Goal: Task Accomplishment & Management: Use online tool/utility

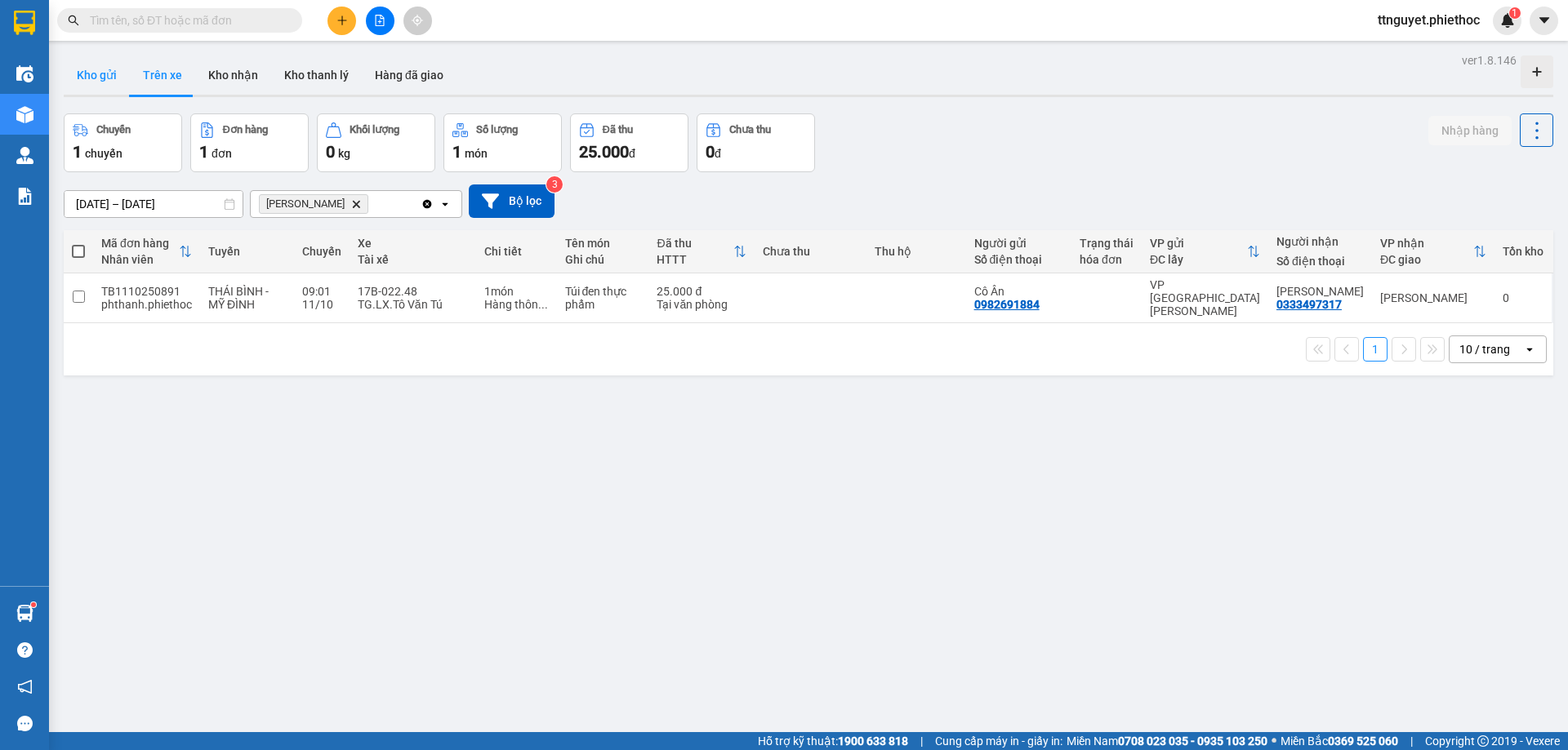
click at [88, 71] on button "Kho gửi" at bounding box center [97, 75] width 66 height 39
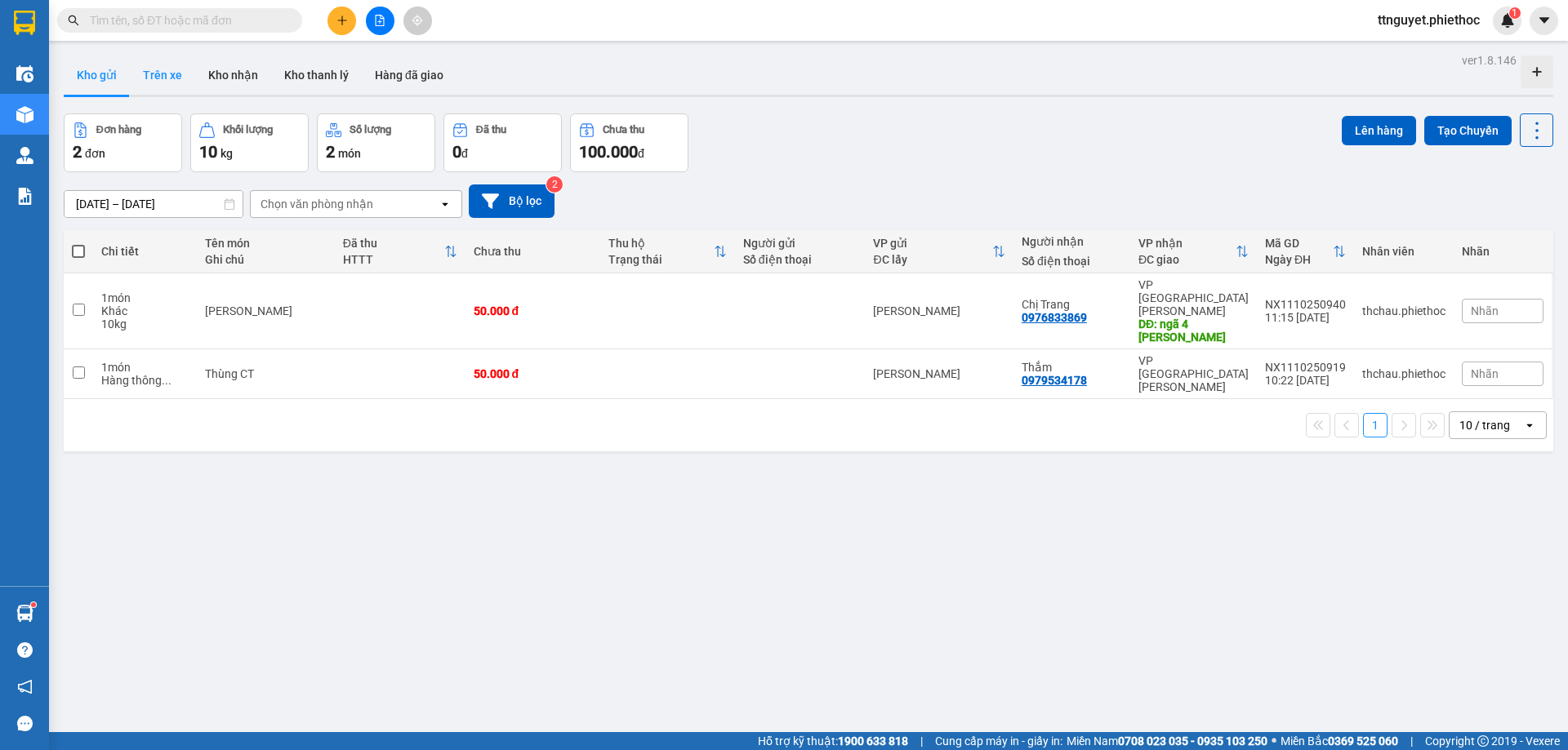
click at [169, 84] on button "Trên xe" at bounding box center [162, 75] width 65 height 39
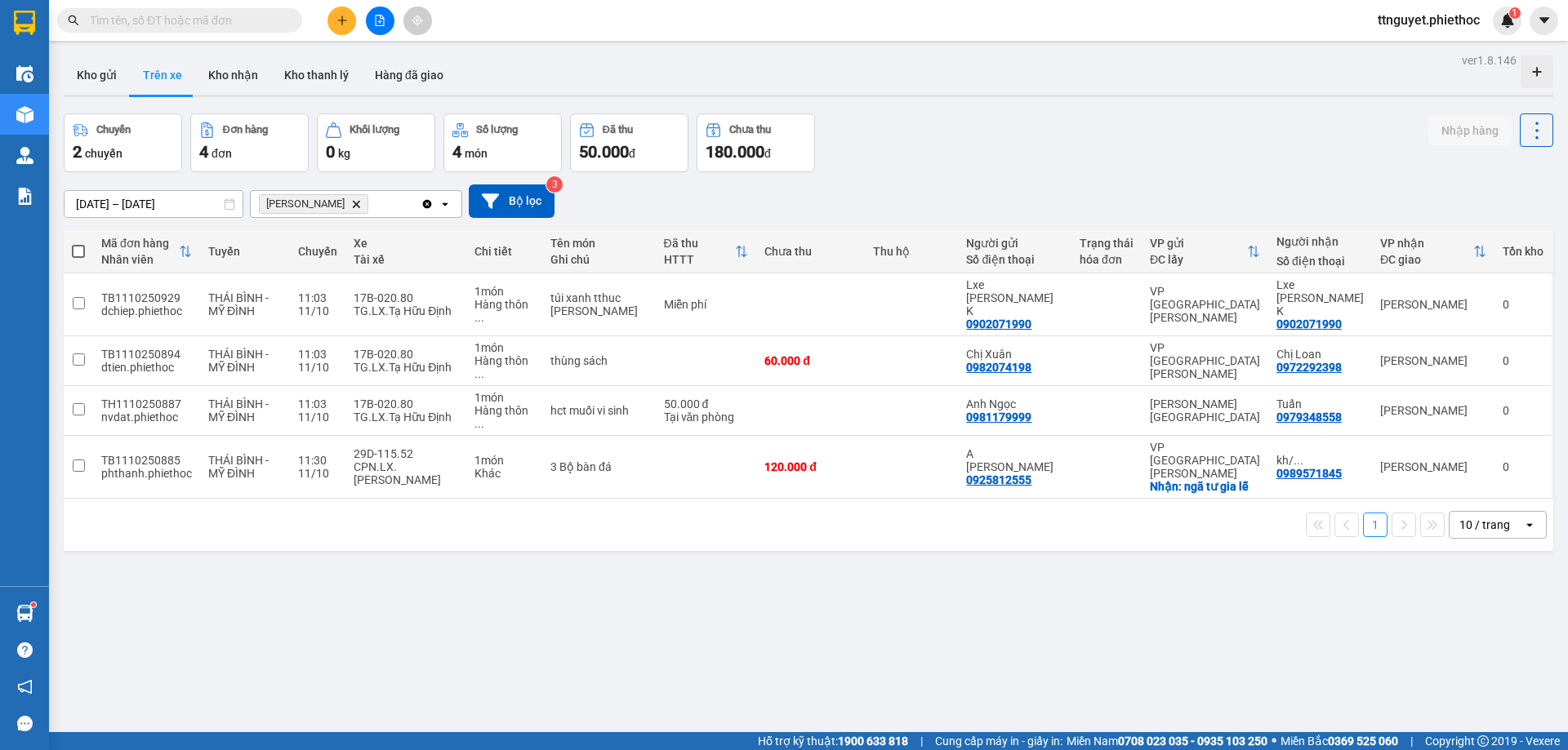
click at [201, 20] on input "text" at bounding box center [186, 20] width 193 height 18
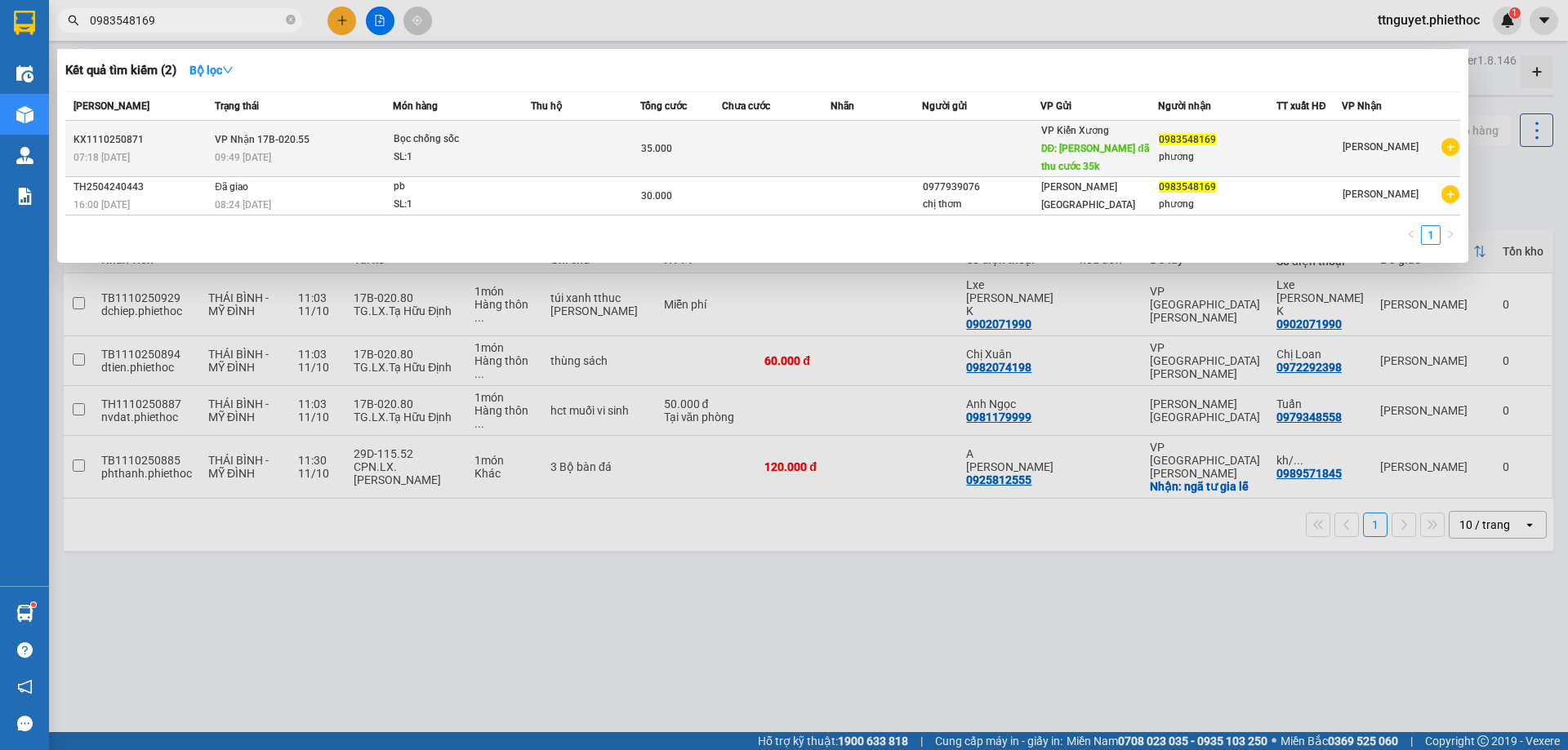
type input "0983548169"
click at [394, 134] on div "Bọc chống sốc" at bounding box center [455, 139] width 122 height 18
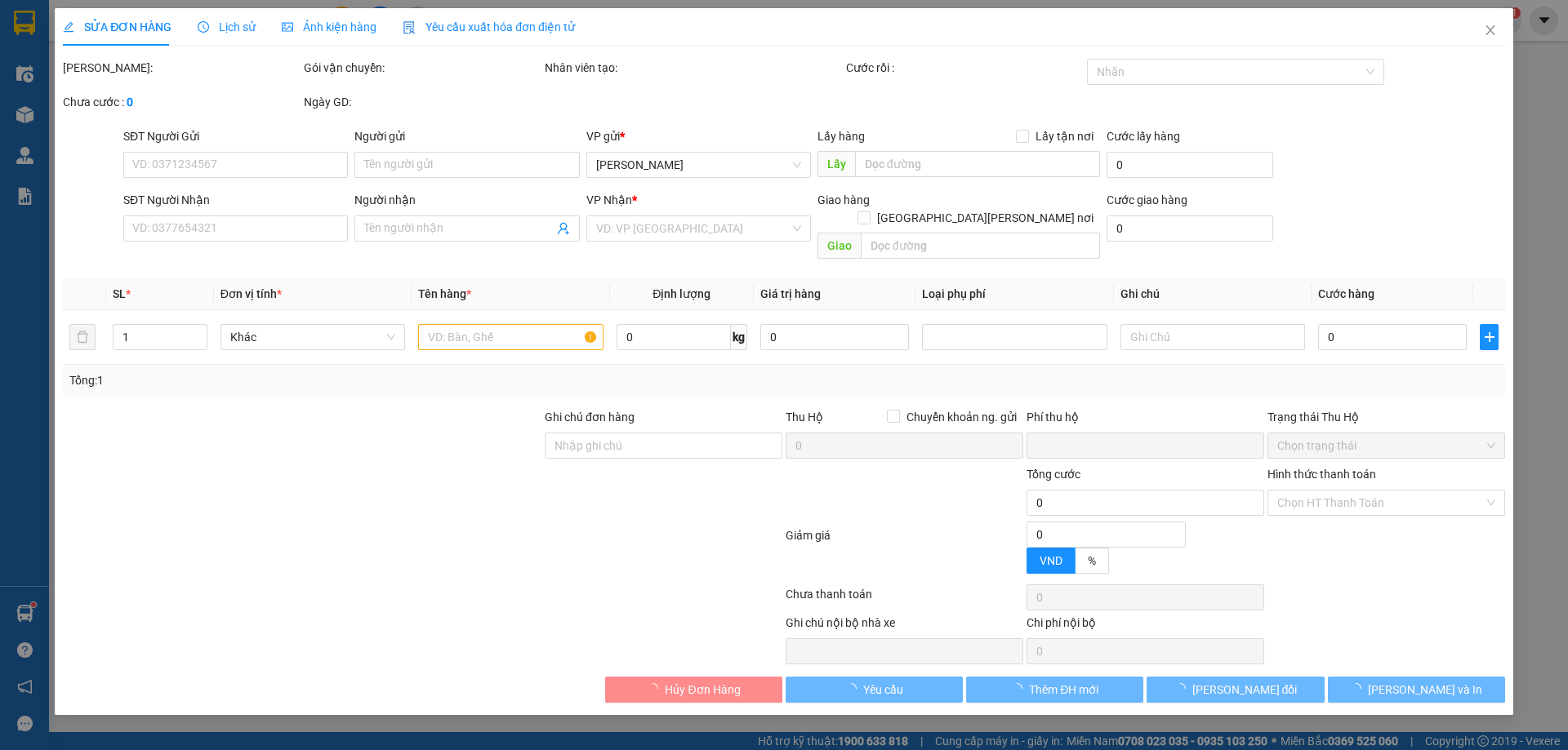
type input "Lx [PERSON_NAME] đã thu cước 35k"
type input "5.000"
type input "0983548169"
type input "phương"
type input "0"
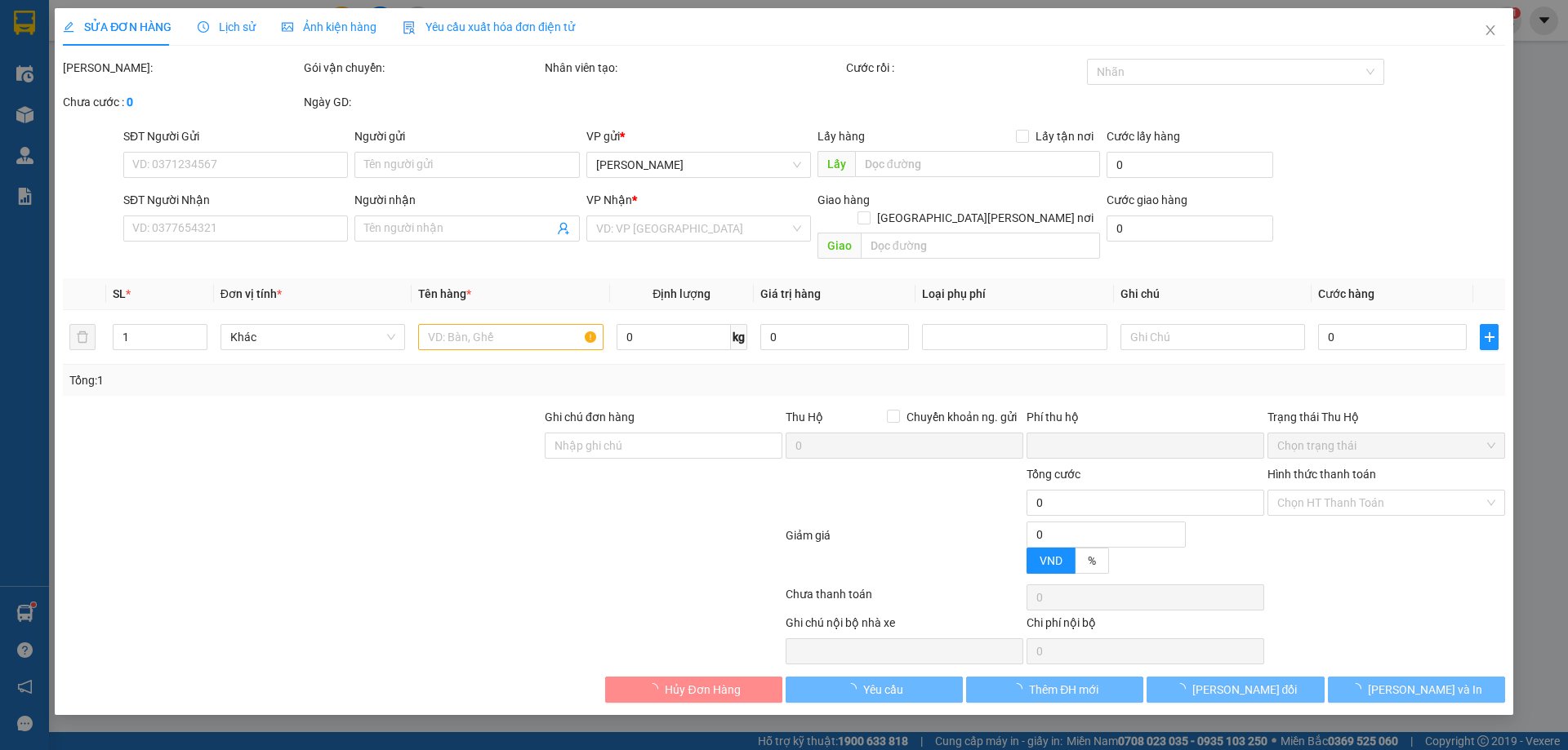
type input "35.000"
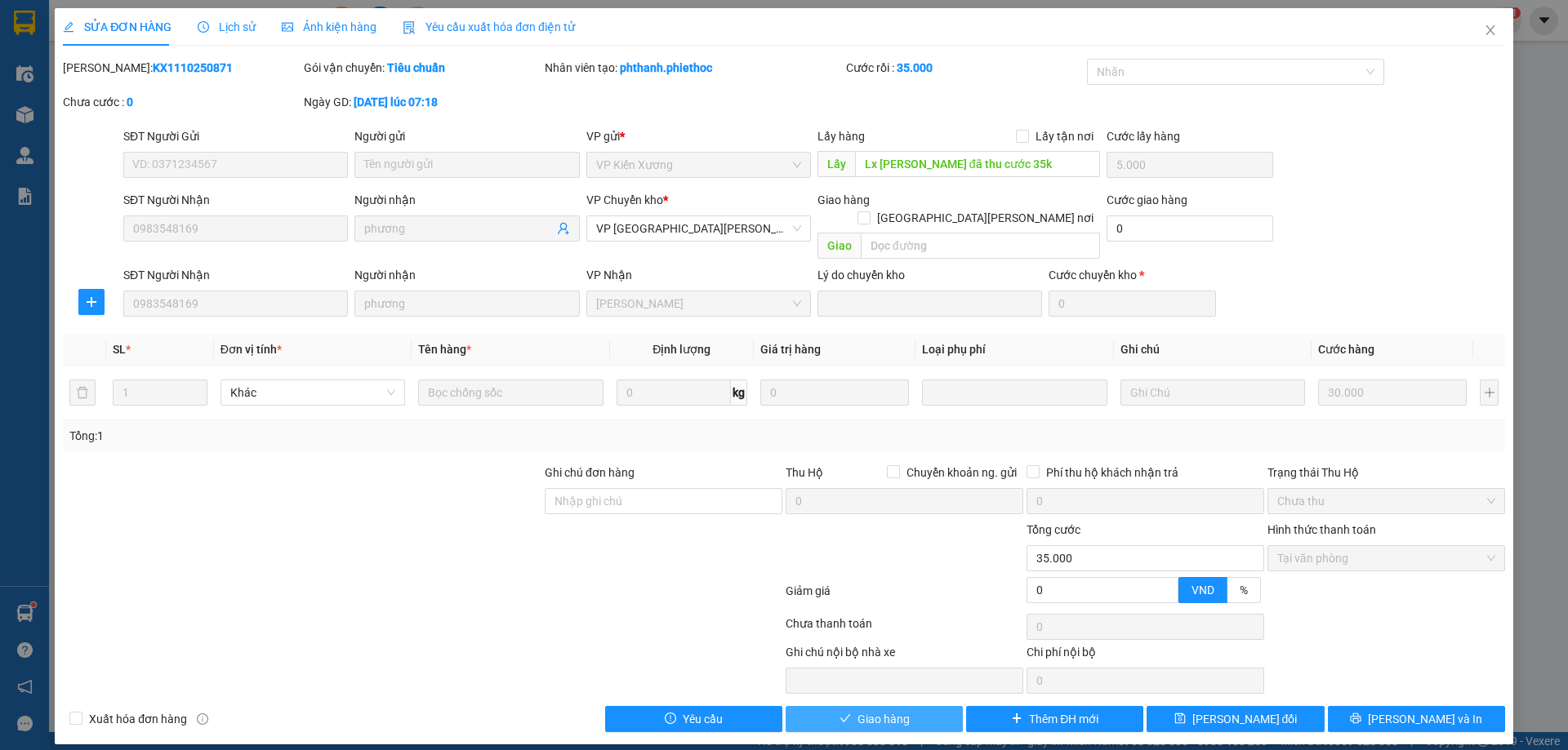
click at [909, 710] on span "Giao hàng" at bounding box center [883, 719] width 52 height 18
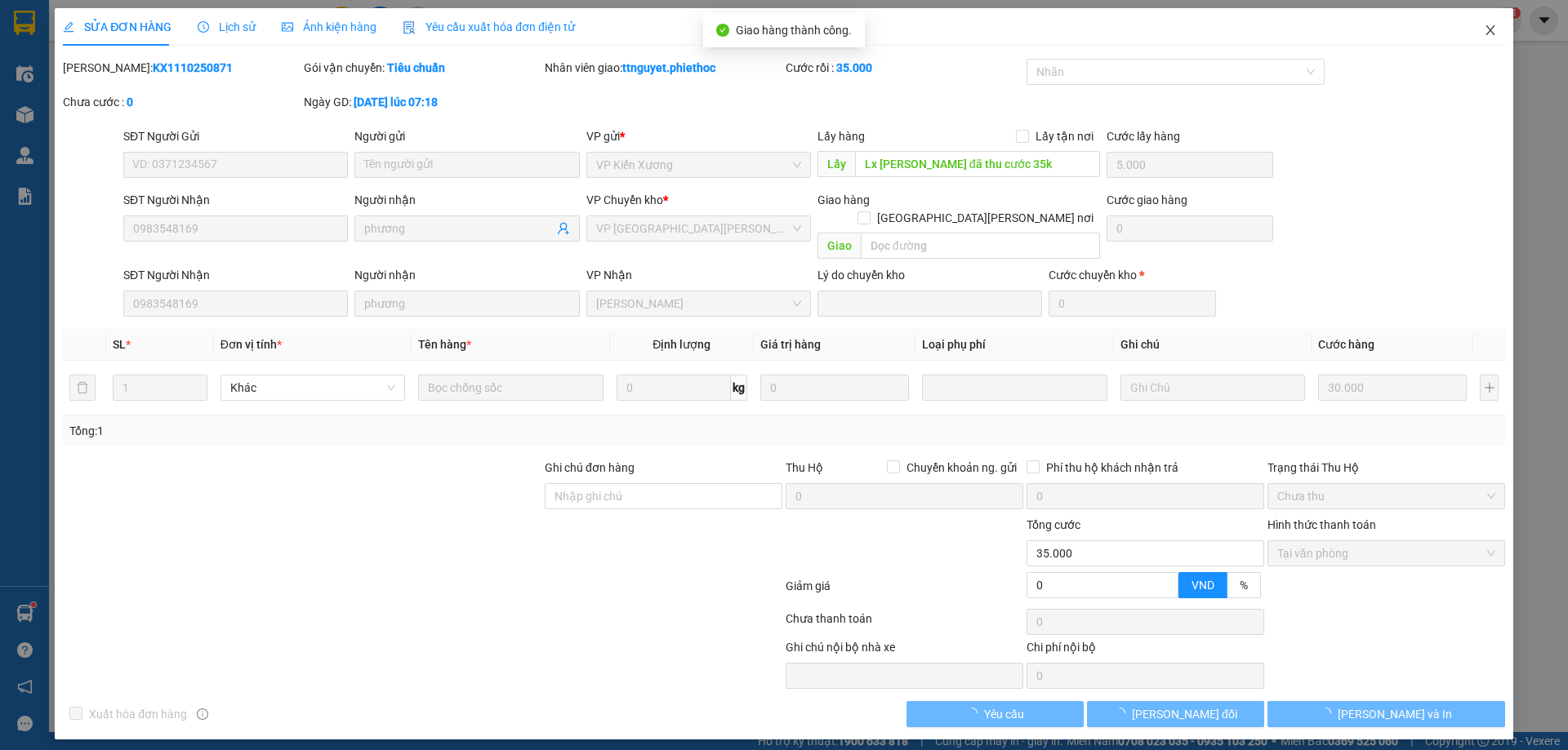
click at [1485, 31] on icon "close" at bounding box center [1490, 30] width 13 height 13
